Goal: Task Accomplishment & Management: Use online tool/utility

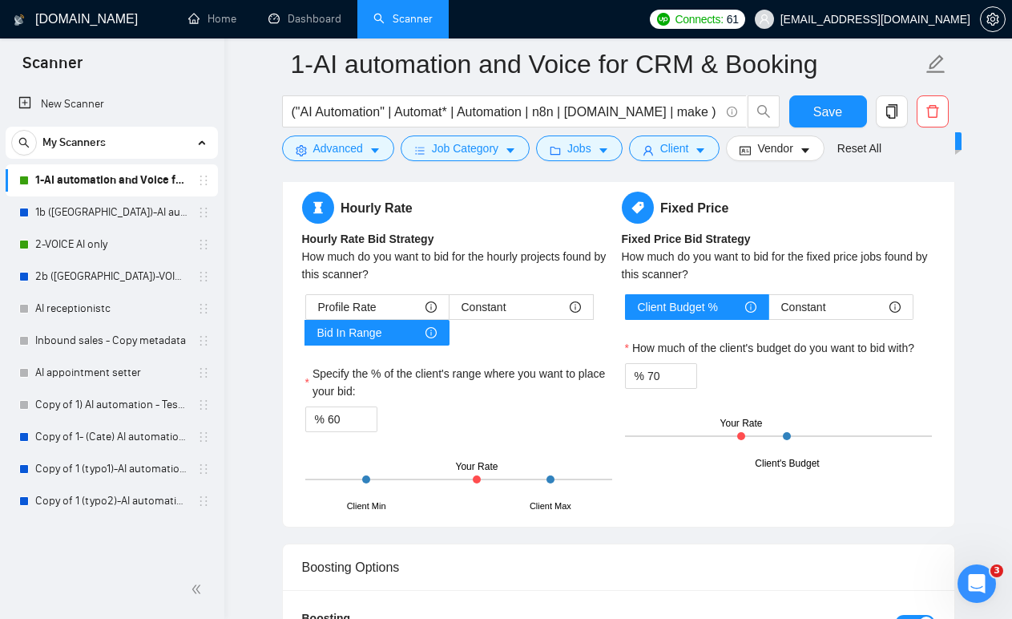
click at [56, 139] on span "My Scanners" at bounding box center [73, 143] width 63 height 32
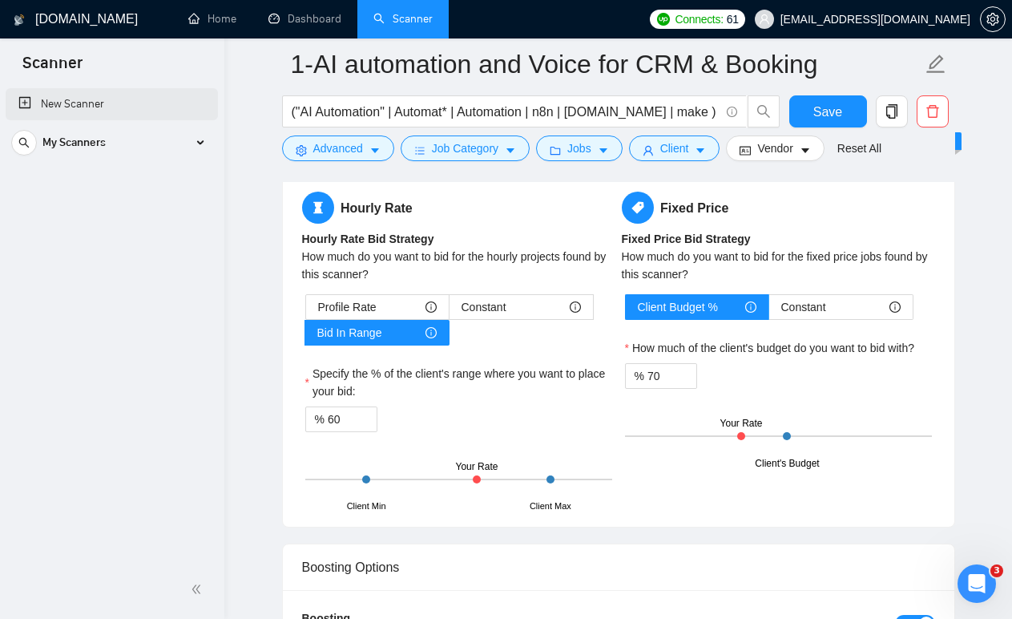
click at [63, 110] on link "New Scanner" at bounding box center [111, 104] width 187 height 32
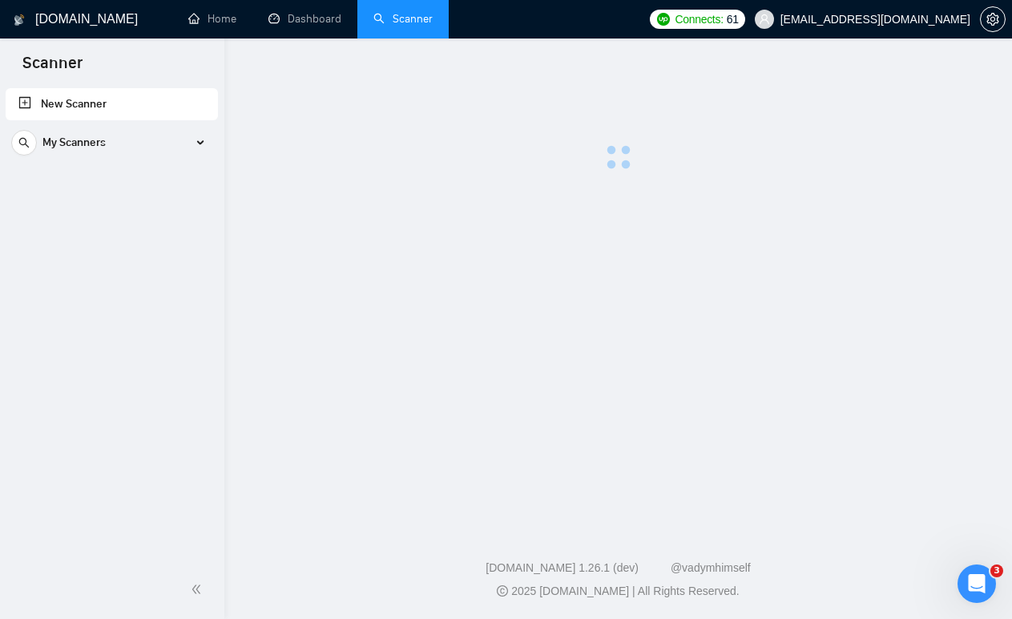
click at [63, 110] on link "New Scanner" at bounding box center [111, 104] width 187 height 32
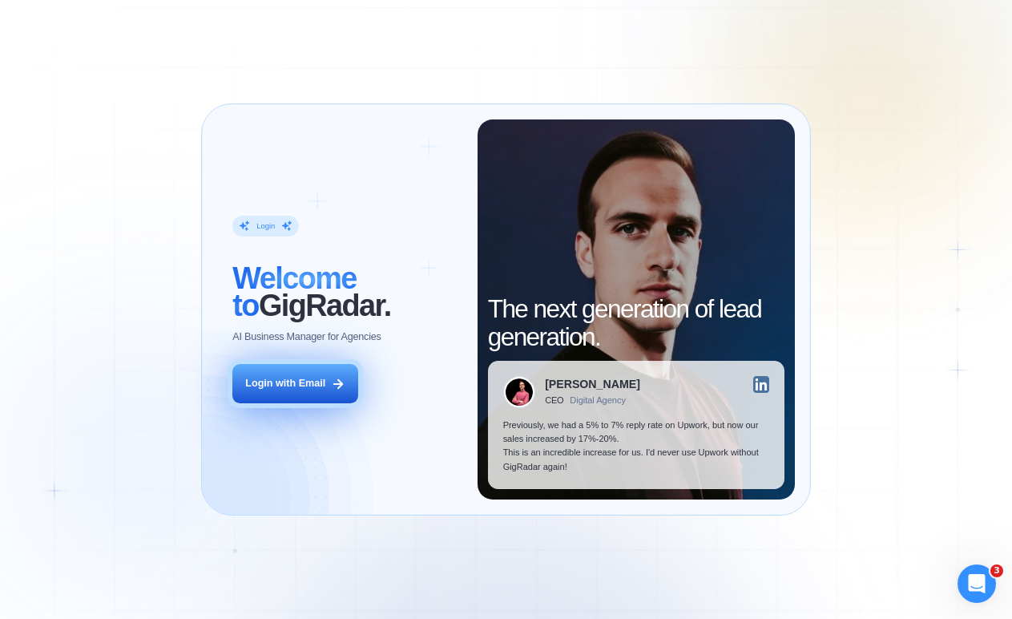
click at [285, 391] on button "Login with Email" at bounding box center [294, 383] width 125 height 39
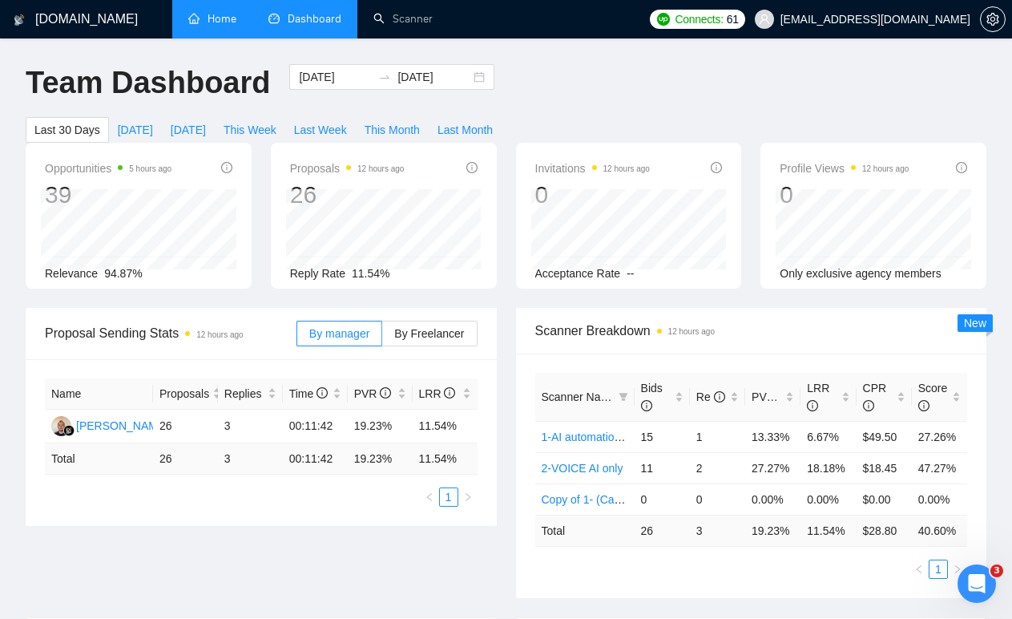
click at [205, 24] on link "Home" at bounding box center [212, 19] width 48 height 14
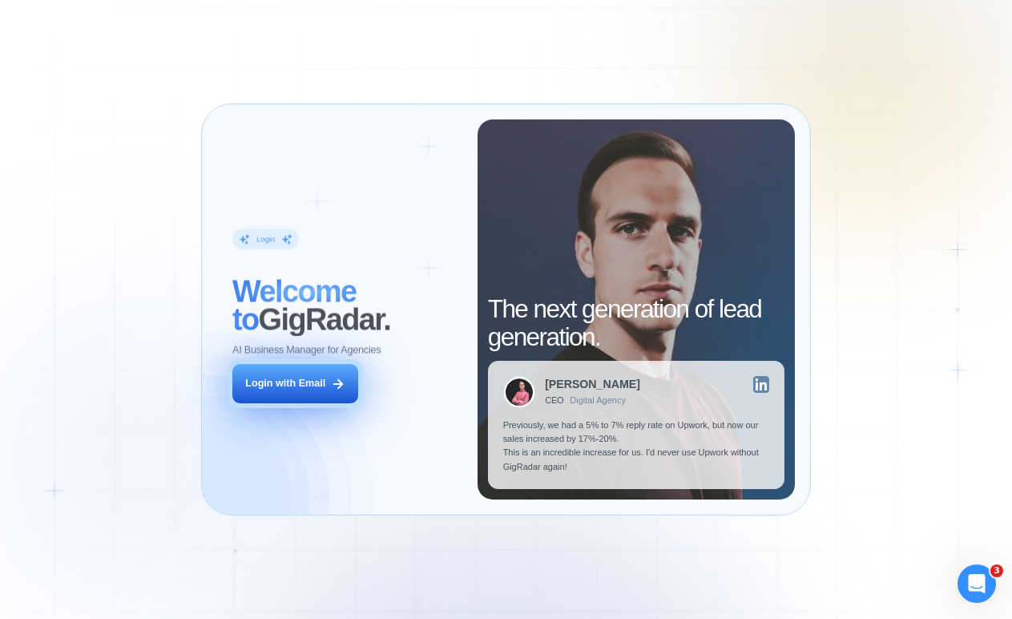
click at [303, 396] on button "Login with Email" at bounding box center [294, 383] width 125 height 39
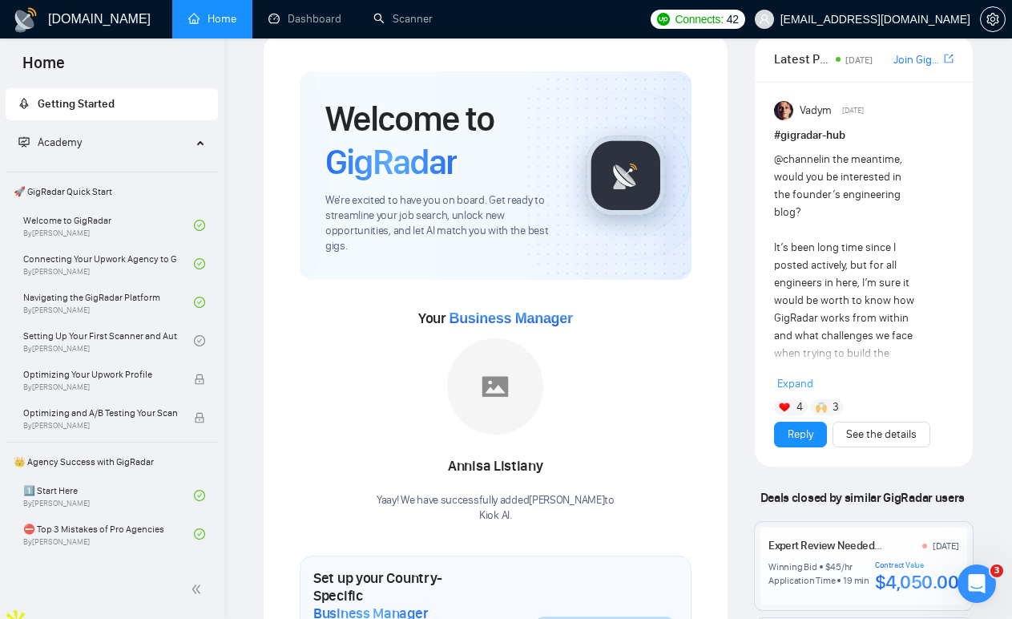
scroll to position [25, 0]
